Goal: Navigation & Orientation: Find specific page/section

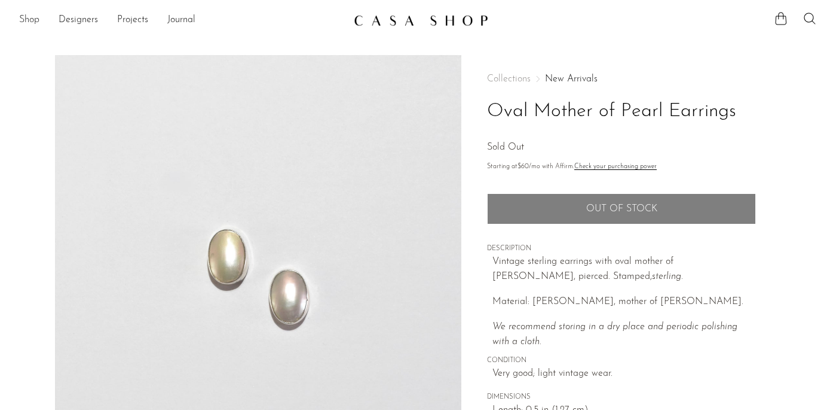
click at [30, 16] on link "Shop" at bounding box center [29, 21] width 20 height 16
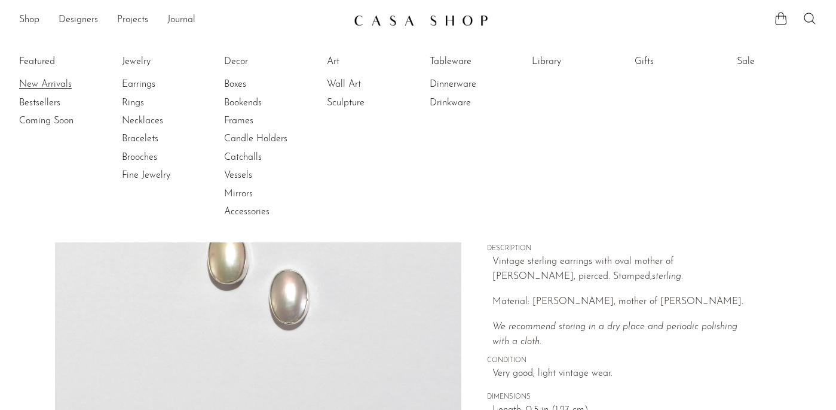
click at [48, 82] on link "New Arrivals" at bounding box center [64, 84] width 90 height 13
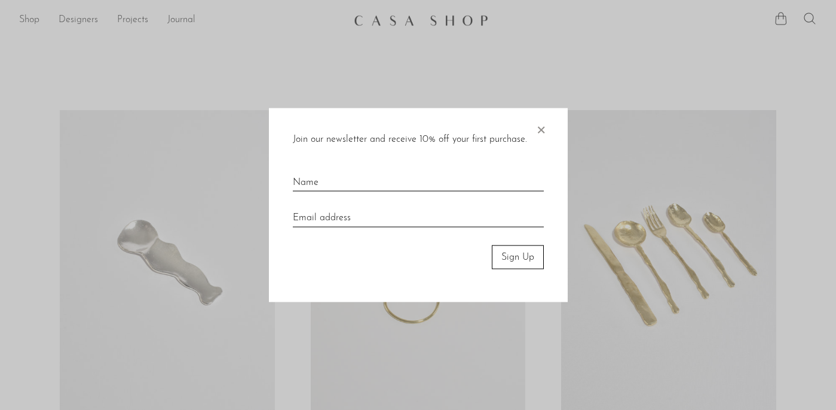
click at [546, 133] on span "×" at bounding box center [541, 127] width 12 height 38
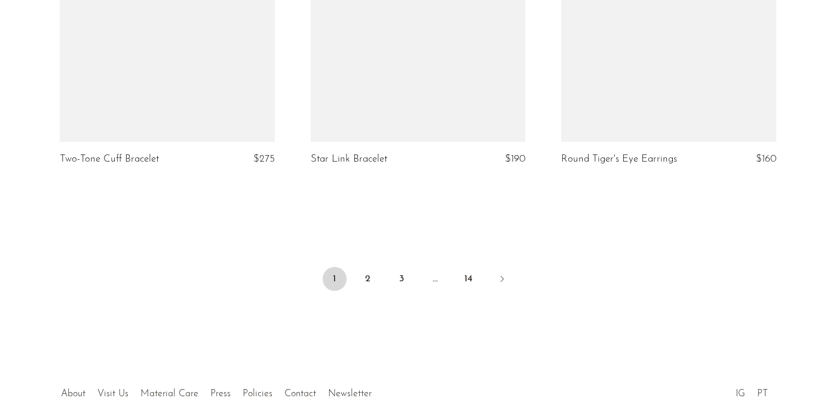
scroll to position [4280, 0]
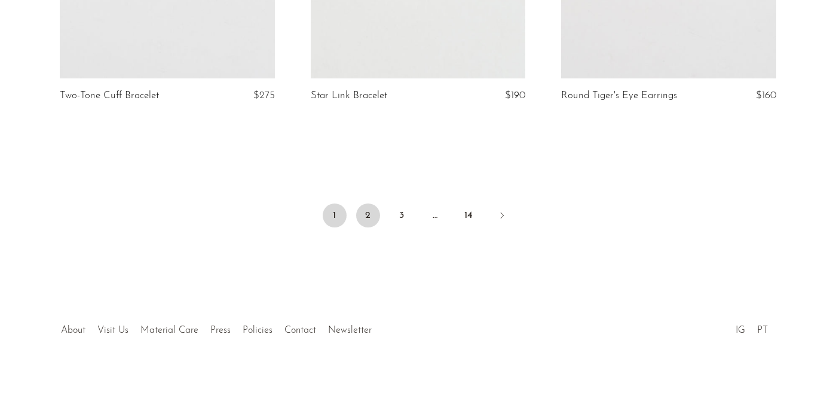
click at [369, 214] on link "2" at bounding box center [368, 215] width 24 height 24
